Goal: Navigation & Orientation: Find specific page/section

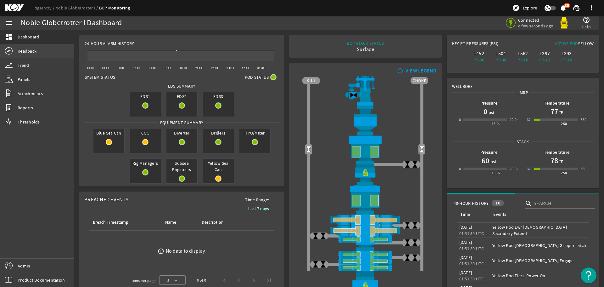
click at [37, 47] on link "Readback" at bounding box center [37, 51] width 74 height 14
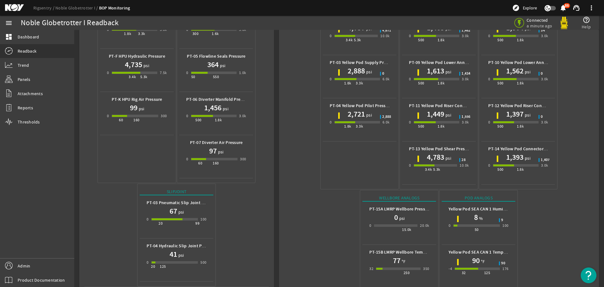
scroll to position [194, 0]
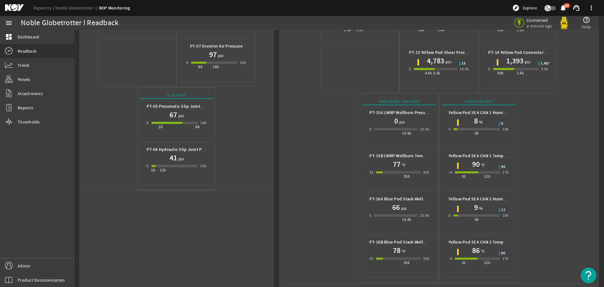
click at [16, 7] on mat-icon at bounding box center [19, 8] width 28 height 8
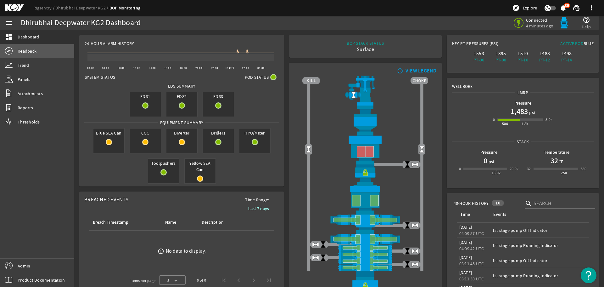
click at [33, 45] on link "Readback" at bounding box center [37, 51] width 74 height 14
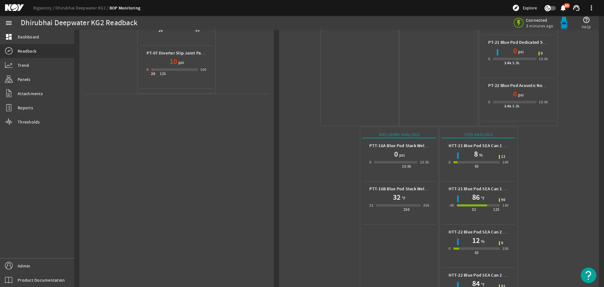
scroll to position [315, 0]
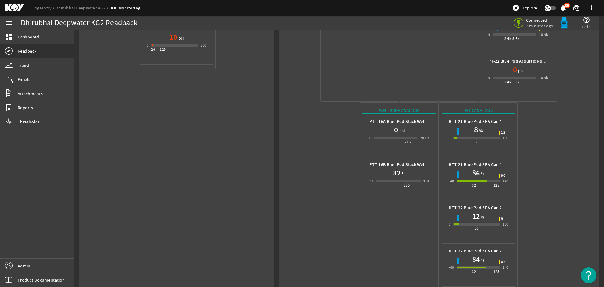
click at [9, 7] on mat-icon at bounding box center [19, 8] width 28 height 8
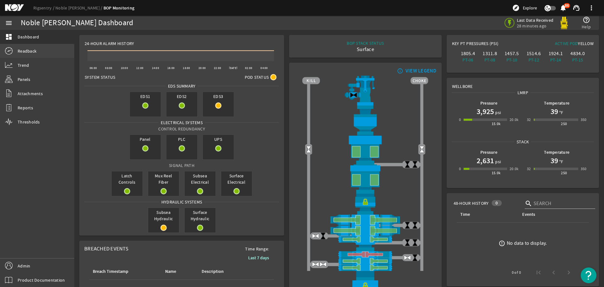
click at [51, 50] on link "Readback" at bounding box center [37, 51] width 74 height 14
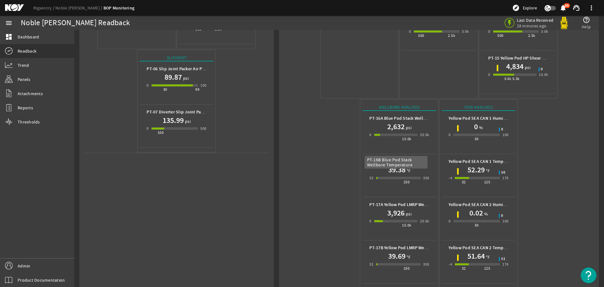
scroll to position [237, 0]
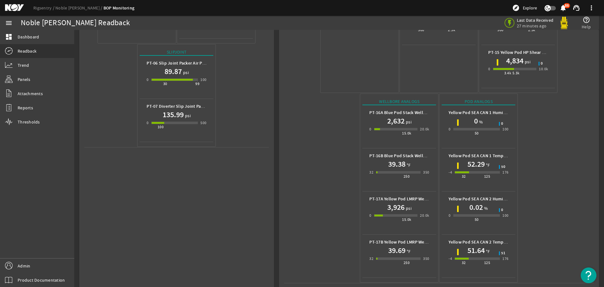
click at [15, 8] on mat-icon at bounding box center [19, 8] width 28 height 8
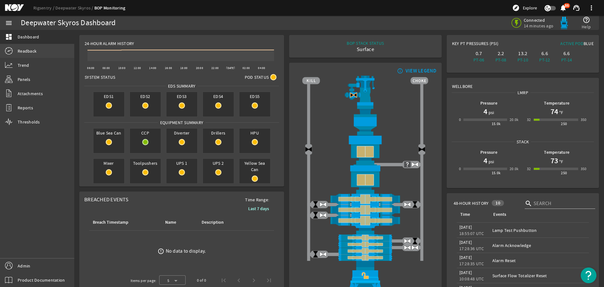
click at [54, 53] on link "Readback" at bounding box center [37, 51] width 74 height 14
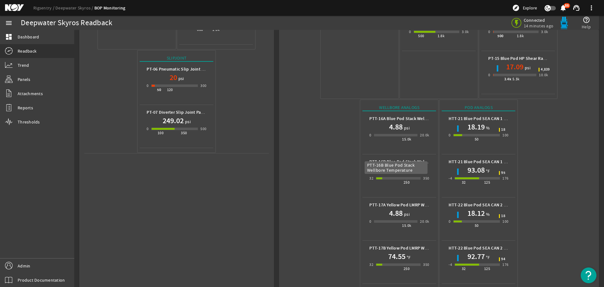
scroll to position [237, 0]
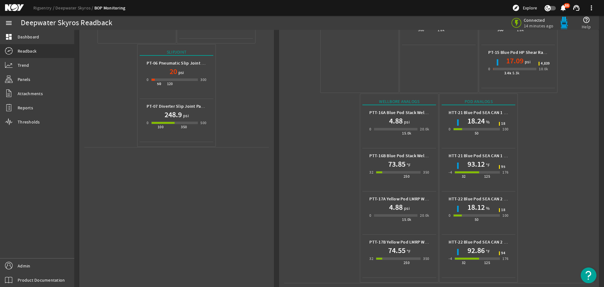
click at [17, 6] on mat-icon at bounding box center [19, 8] width 28 height 8
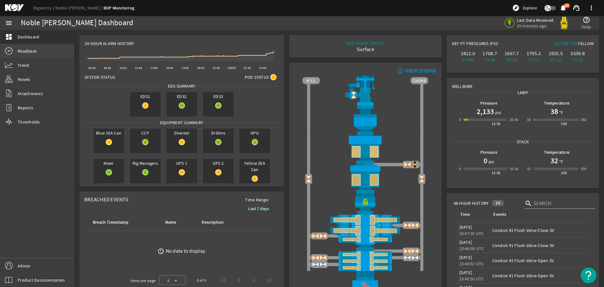
click at [43, 52] on link "Readback" at bounding box center [37, 51] width 74 height 14
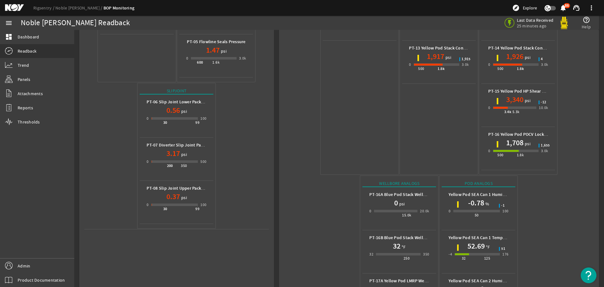
scroll to position [280, 0]
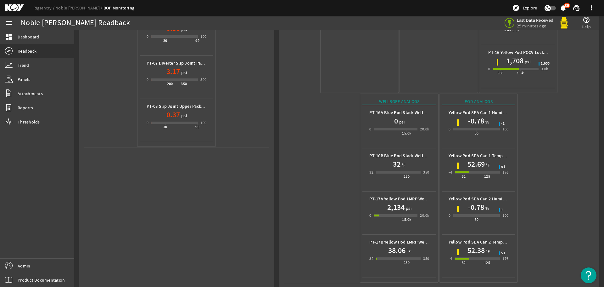
click at [15, 7] on mat-icon at bounding box center [19, 8] width 28 height 8
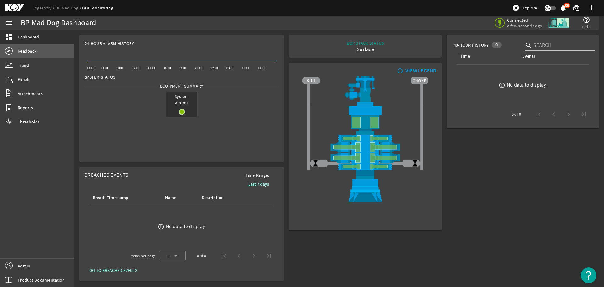
click at [41, 56] on link "Readback" at bounding box center [37, 51] width 74 height 14
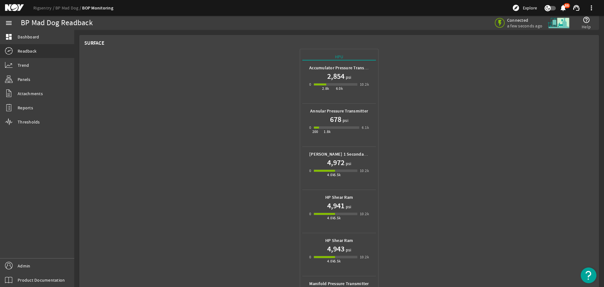
click at [8, 7] on mat-icon at bounding box center [19, 8] width 28 height 8
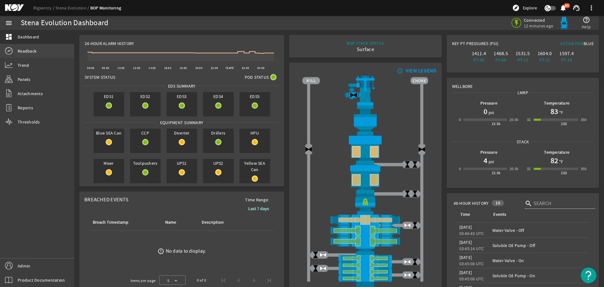
click at [49, 54] on link "Readback" at bounding box center [37, 51] width 74 height 14
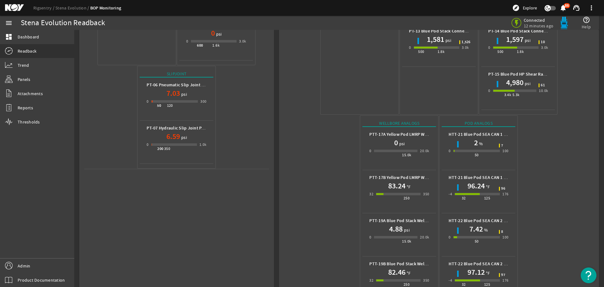
scroll to position [237, 0]
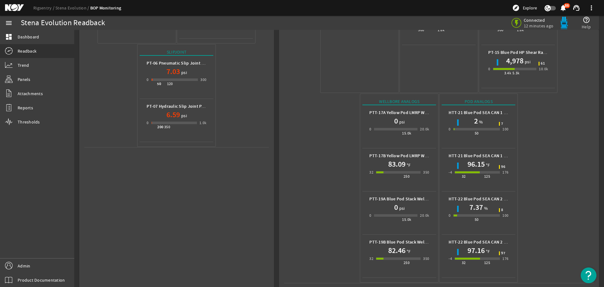
click at [18, 9] on mat-icon at bounding box center [19, 8] width 28 height 8
